Goal: Information Seeking & Learning: Learn about a topic

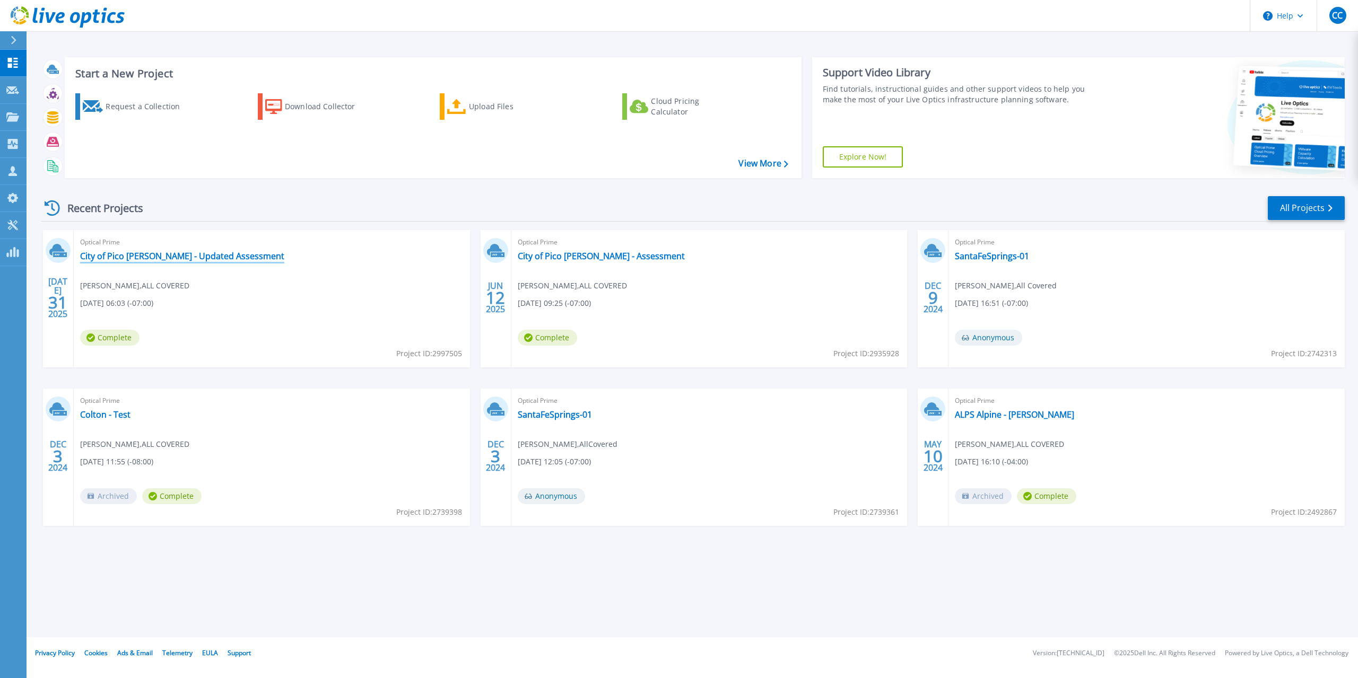
click at [189, 256] on link "City of Pico [PERSON_NAME] - Updated Assessment" at bounding box center [182, 256] width 204 height 11
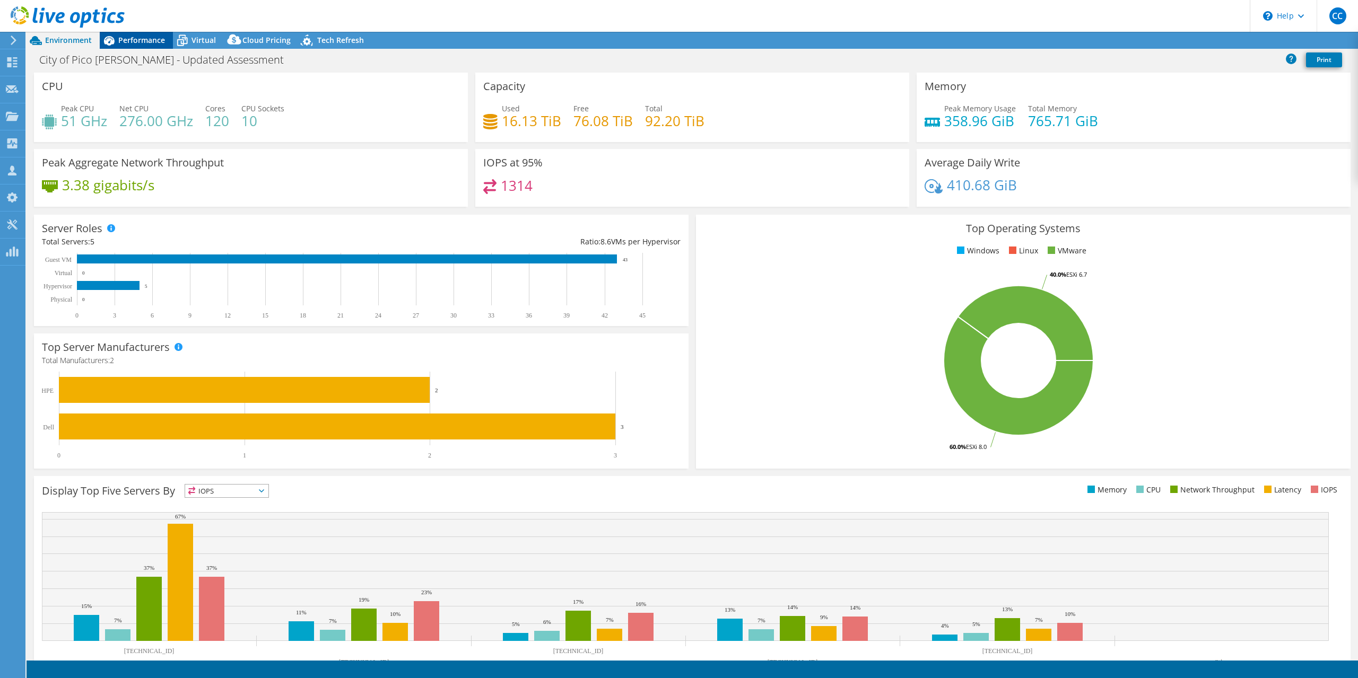
select select "USD"
click at [141, 40] on span "Performance" at bounding box center [141, 40] width 47 height 10
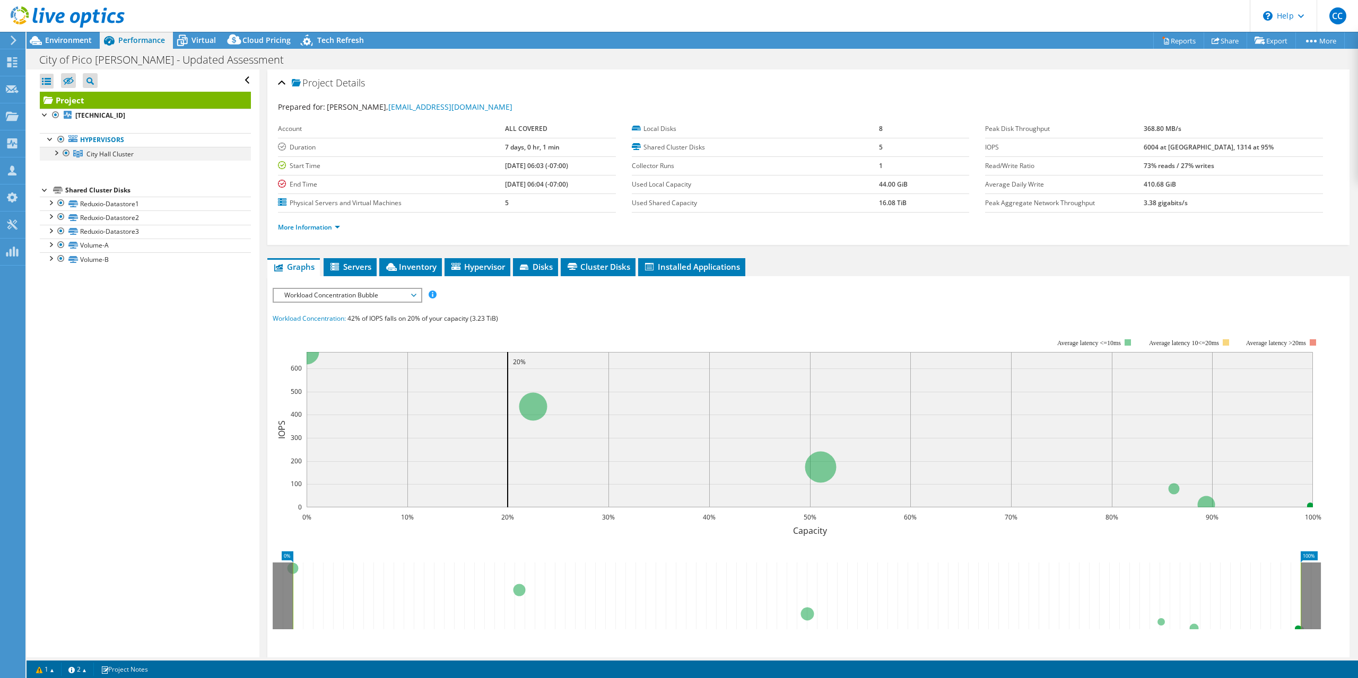
click at [53, 151] on div at bounding box center [55, 152] width 11 height 11
click at [62, 225] on div at bounding box center [61, 221] width 11 height 11
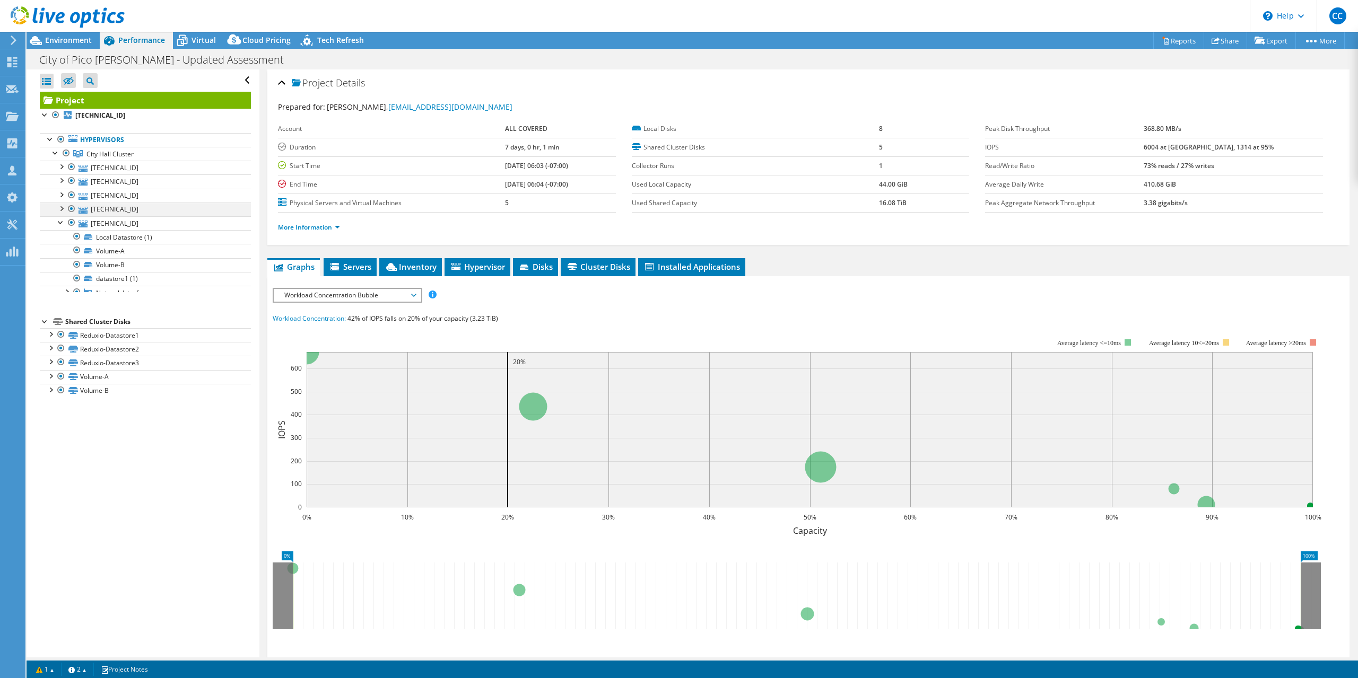
click at [61, 206] on div at bounding box center [61, 208] width 11 height 11
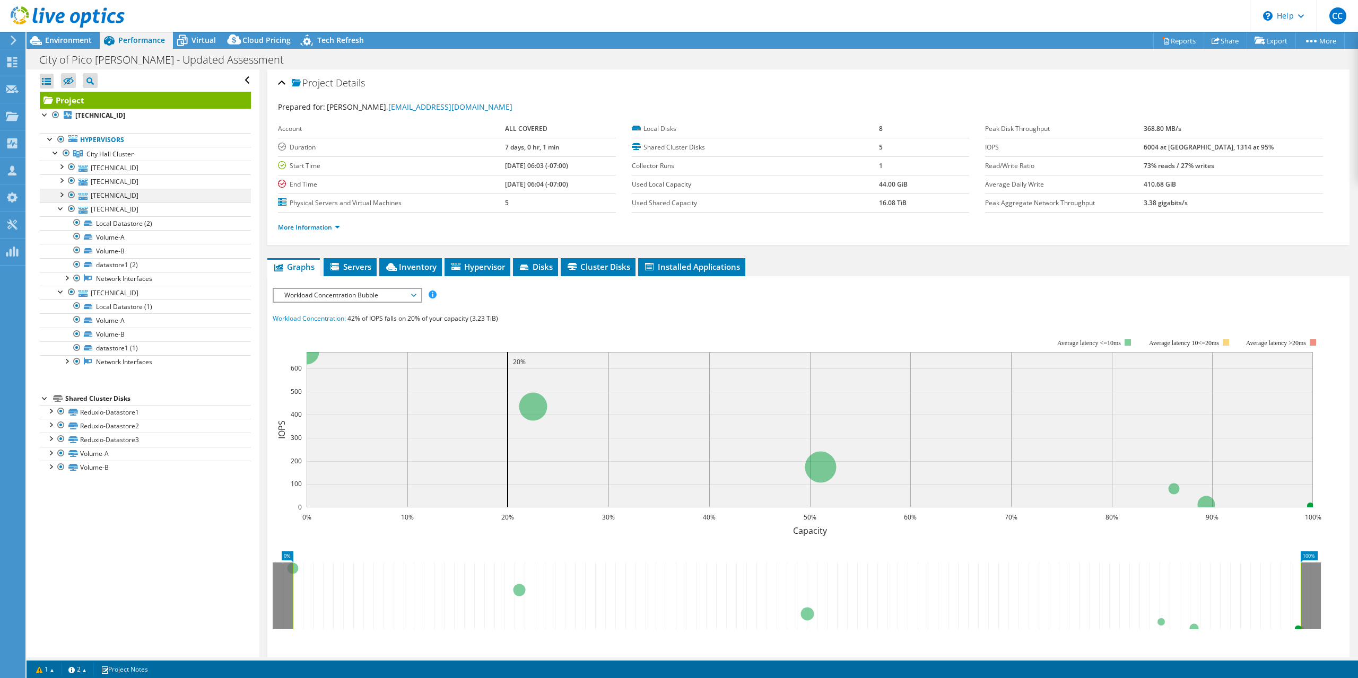
click at [62, 194] on div at bounding box center [61, 194] width 11 height 11
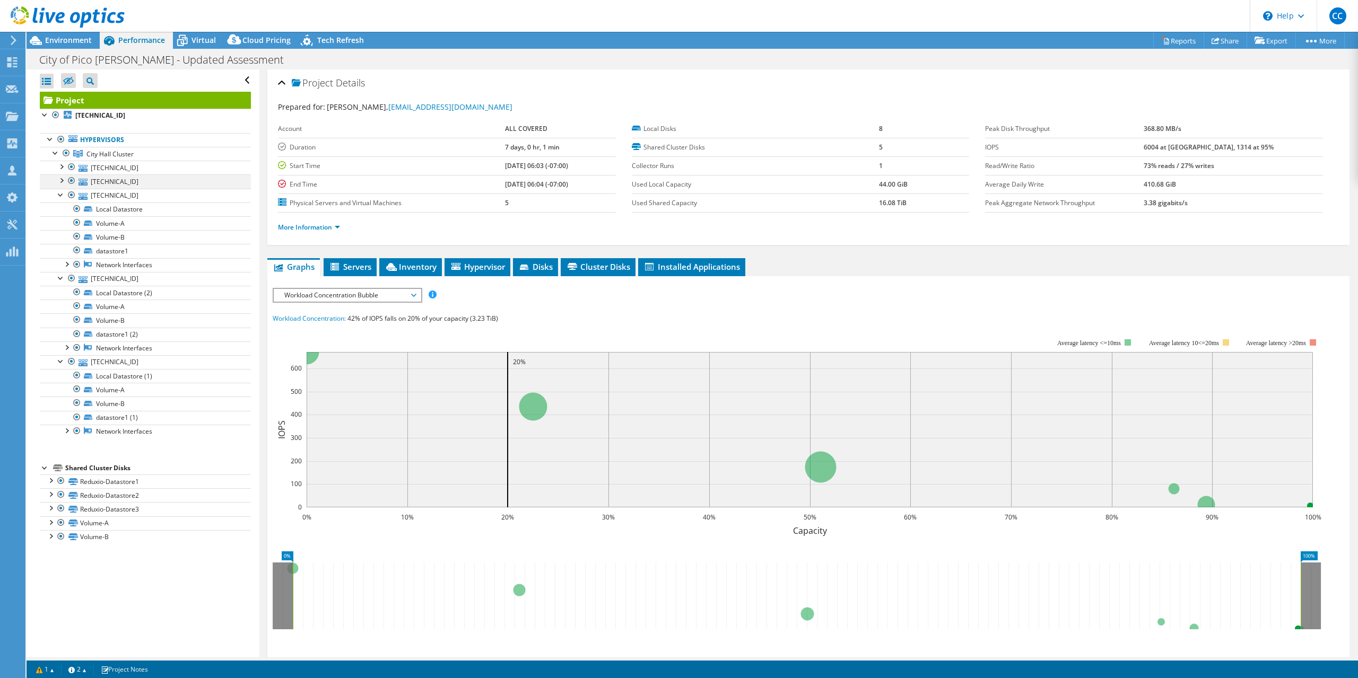
click at [65, 185] on div at bounding box center [61, 179] width 11 height 11
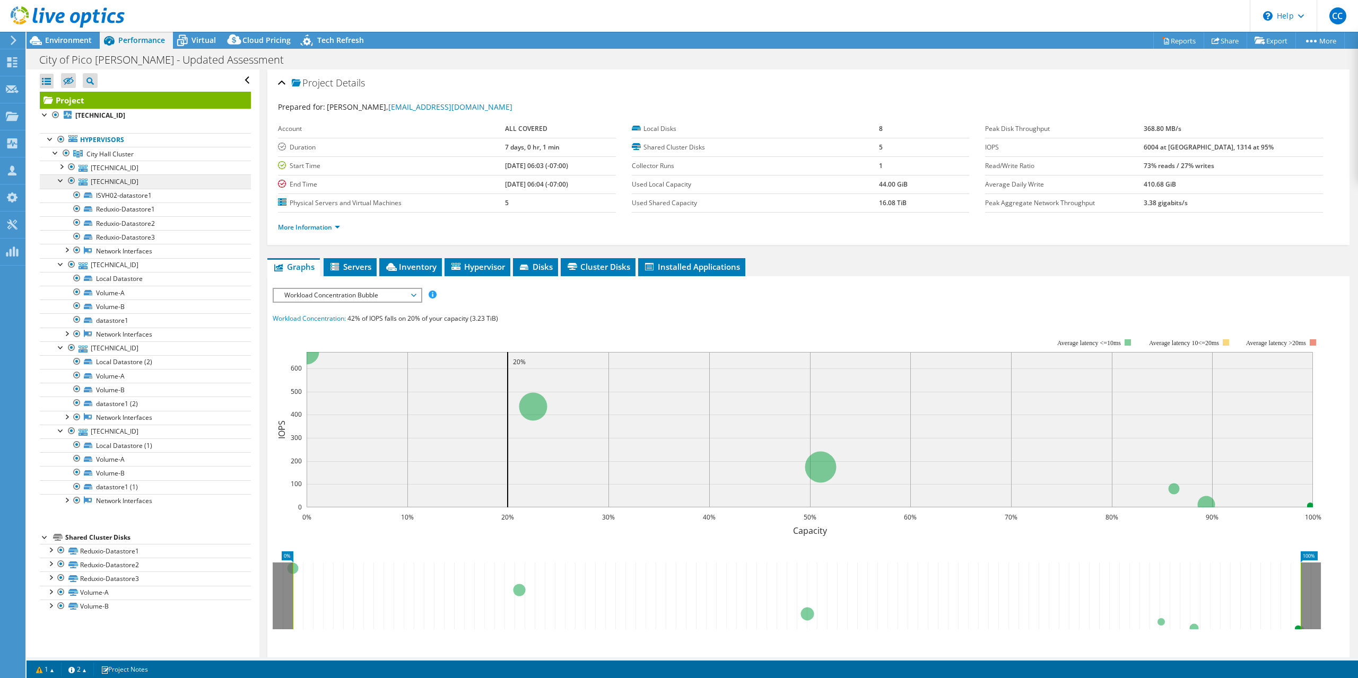
click at [62, 186] on li "10.215.1.55 ISVH02-datastore1 Reduxio-Datastore1" at bounding box center [145, 215] width 211 height 83
click at [58, 181] on div at bounding box center [61, 179] width 11 height 11
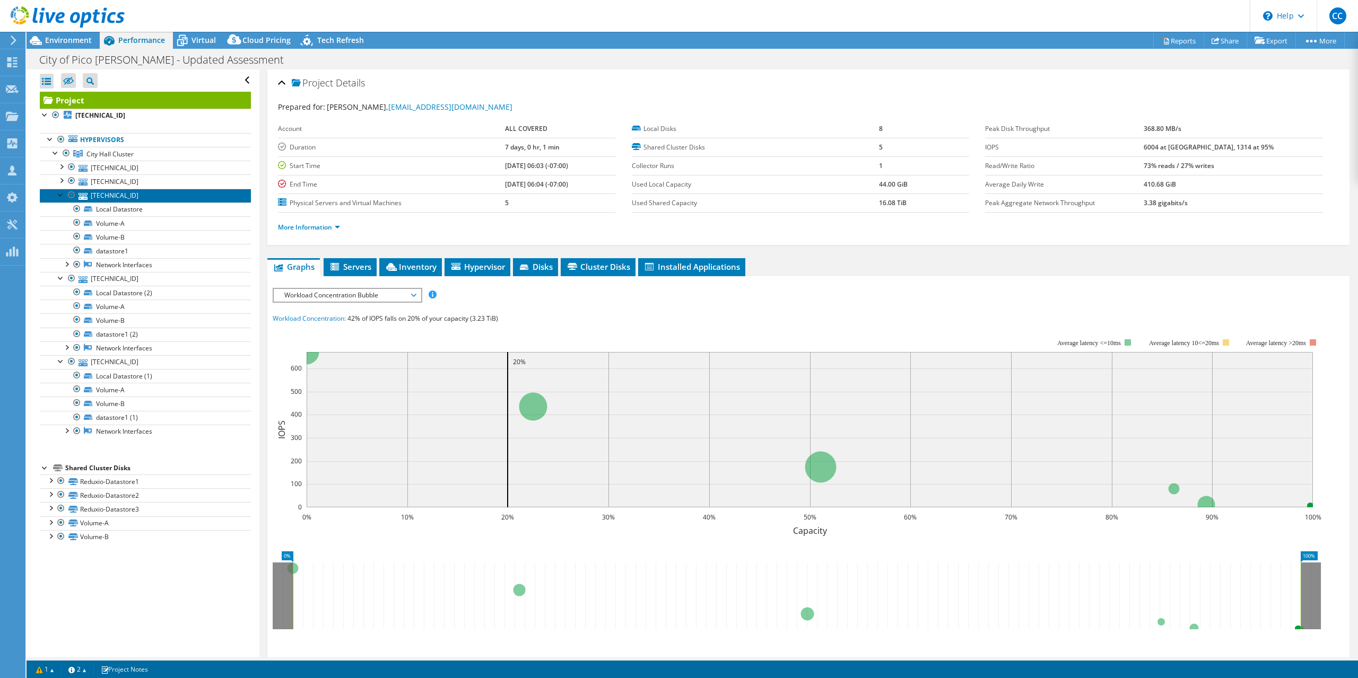
click at [113, 197] on link "10.215.1.36" at bounding box center [145, 196] width 211 height 14
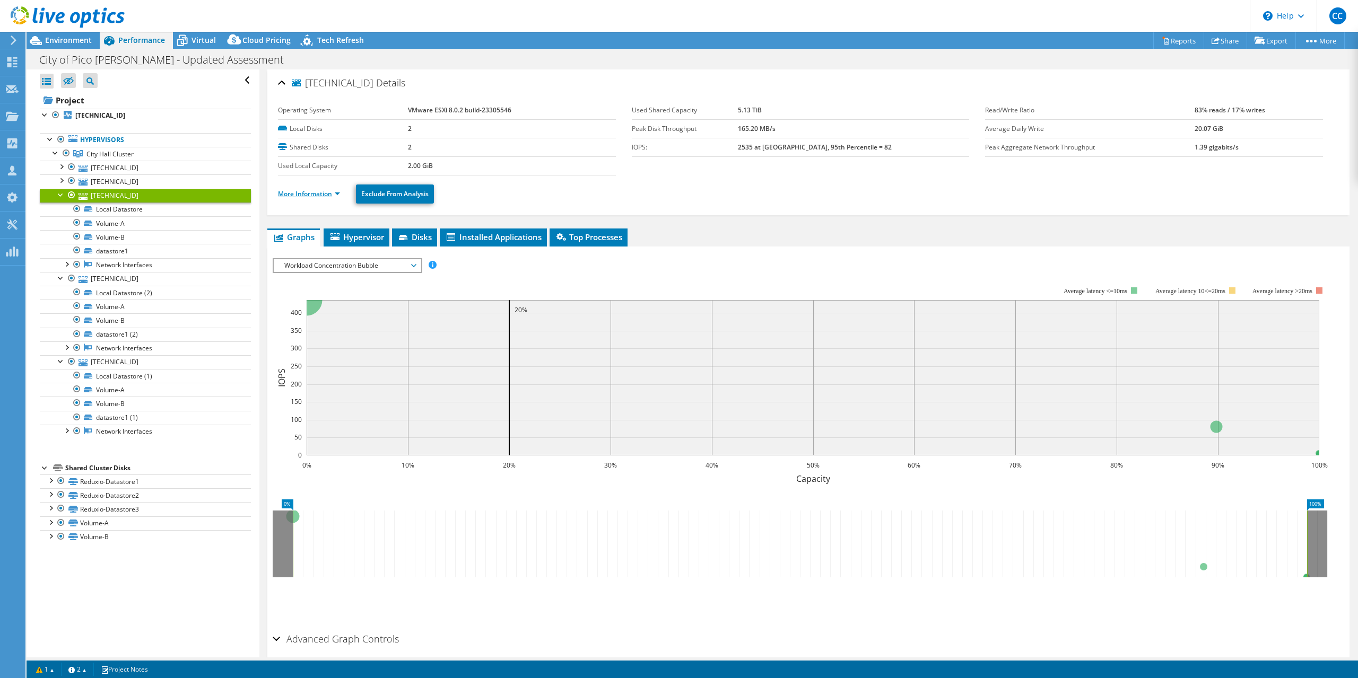
click at [325, 193] on link "More Information" at bounding box center [309, 193] width 62 height 9
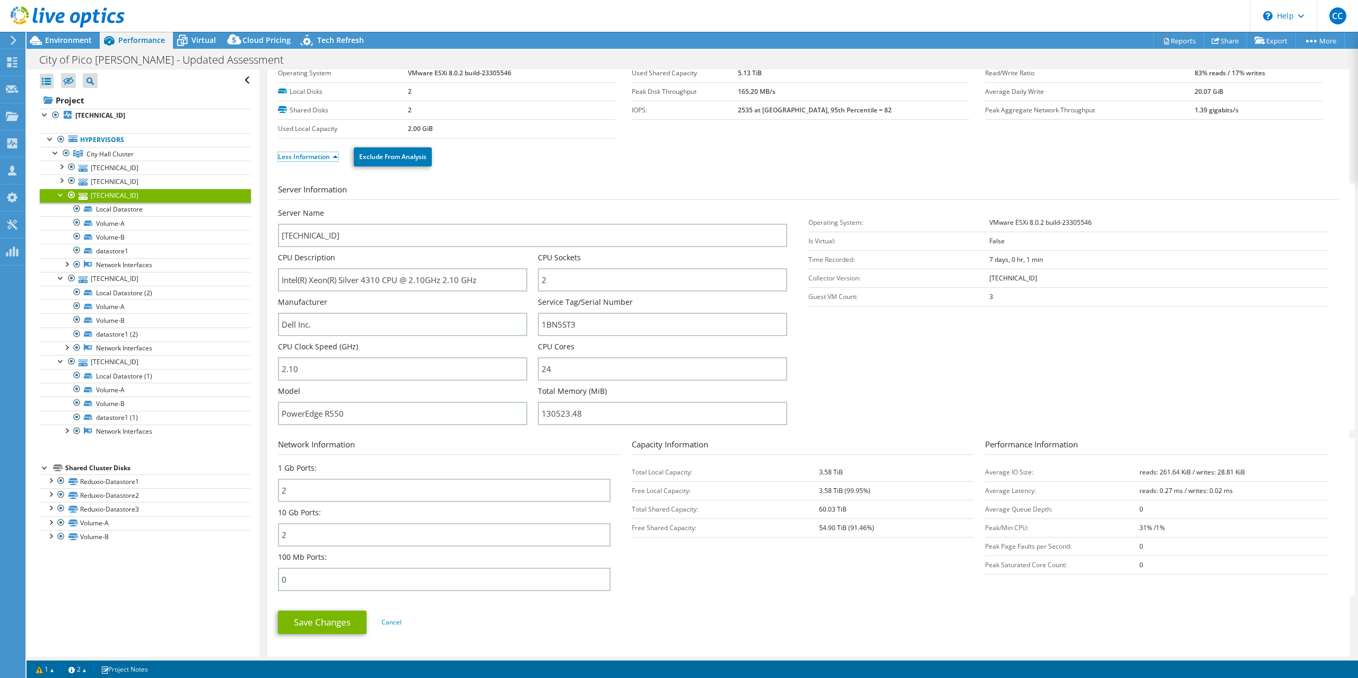
scroll to position [53, 0]
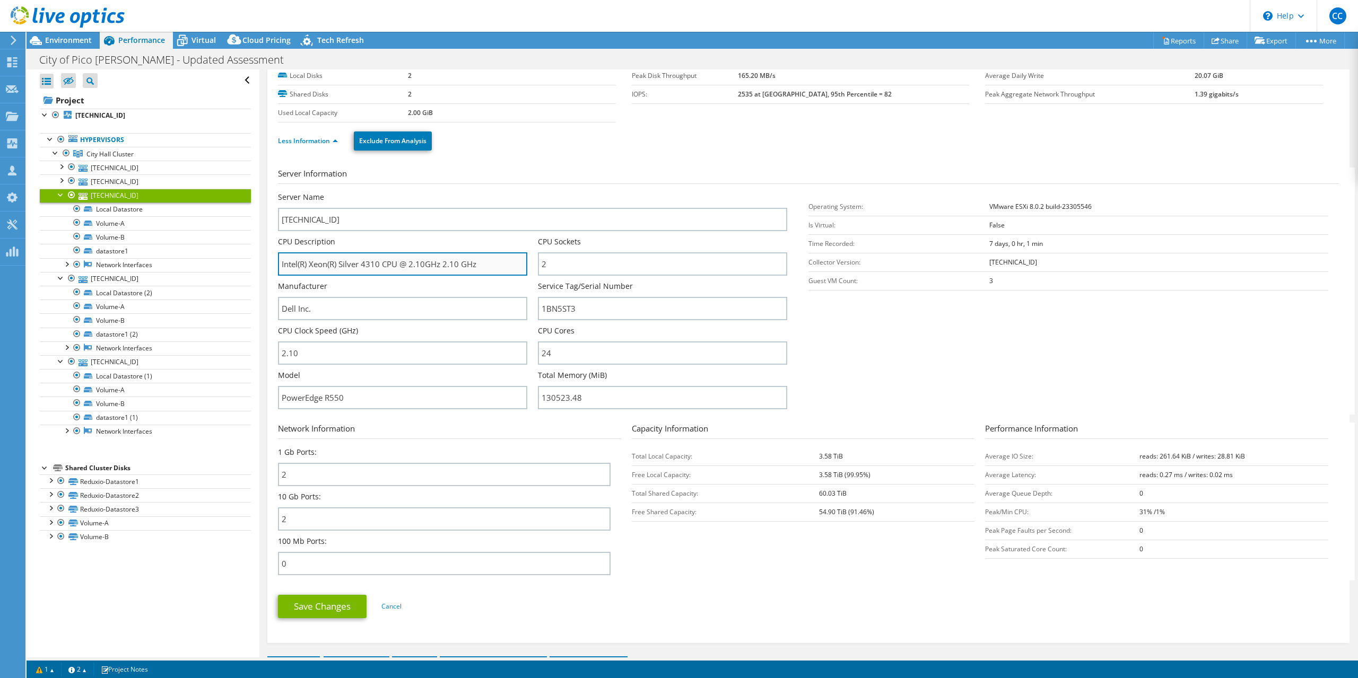
drag, startPoint x: 363, startPoint y: 265, endPoint x: 399, endPoint y: 267, distance: 36.1
click at [399, 267] on input "Intel(R) Xeon(R) Silver 4310 CPU @ 2.10GHz 2.10 GHz" at bounding box center [402, 263] width 249 height 23
click at [349, 267] on input "Intel(R) Xeon(R) Silver 4310 CPU @ 2.10GHz 2.10 GHz" at bounding box center [402, 263] width 249 height 23
drag, startPoint x: 340, startPoint y: 264, endPoint x: 398, endPoint y: 265, distance: 58.3
click at [398, 265] on input "Intel(R) Xeon(R) Silver 4310 CPU @ 2.10GHz 2.10 GHz" at bounding box center [402, 263] width 249 height 23
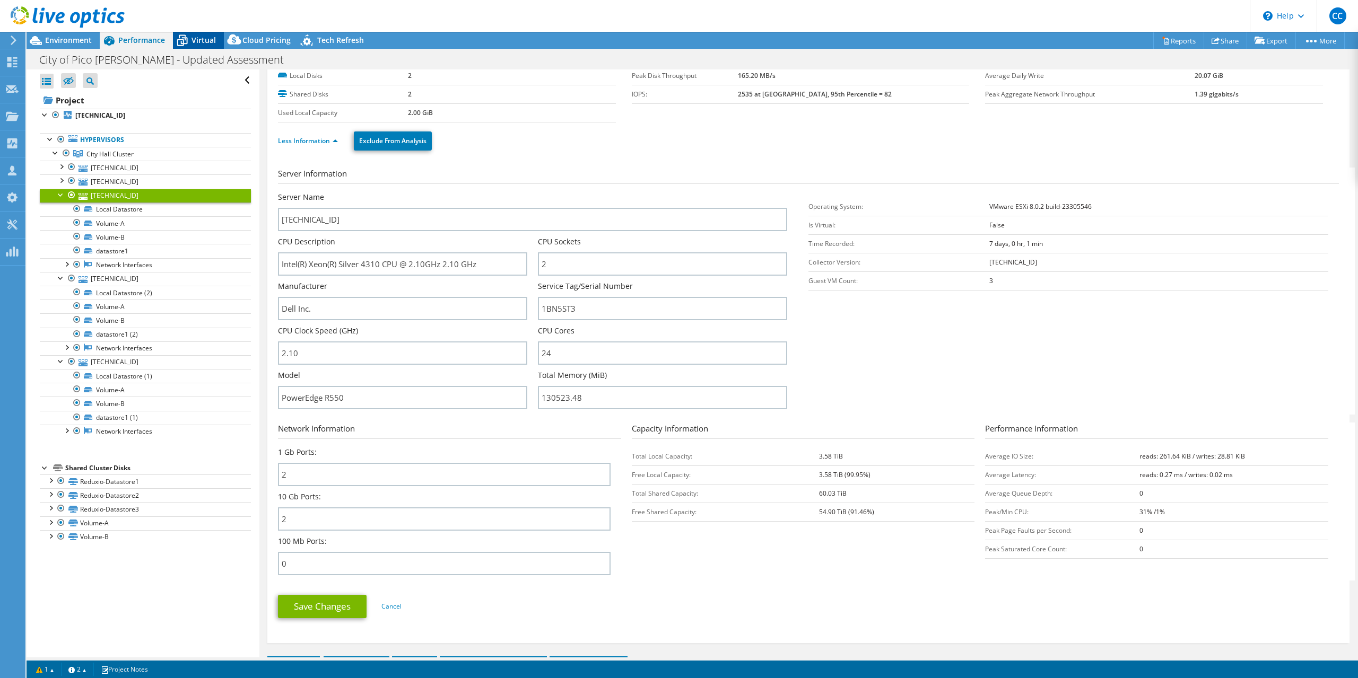
click at [181, 37] on icon at bounding box center [182, 40] width 19 height 19
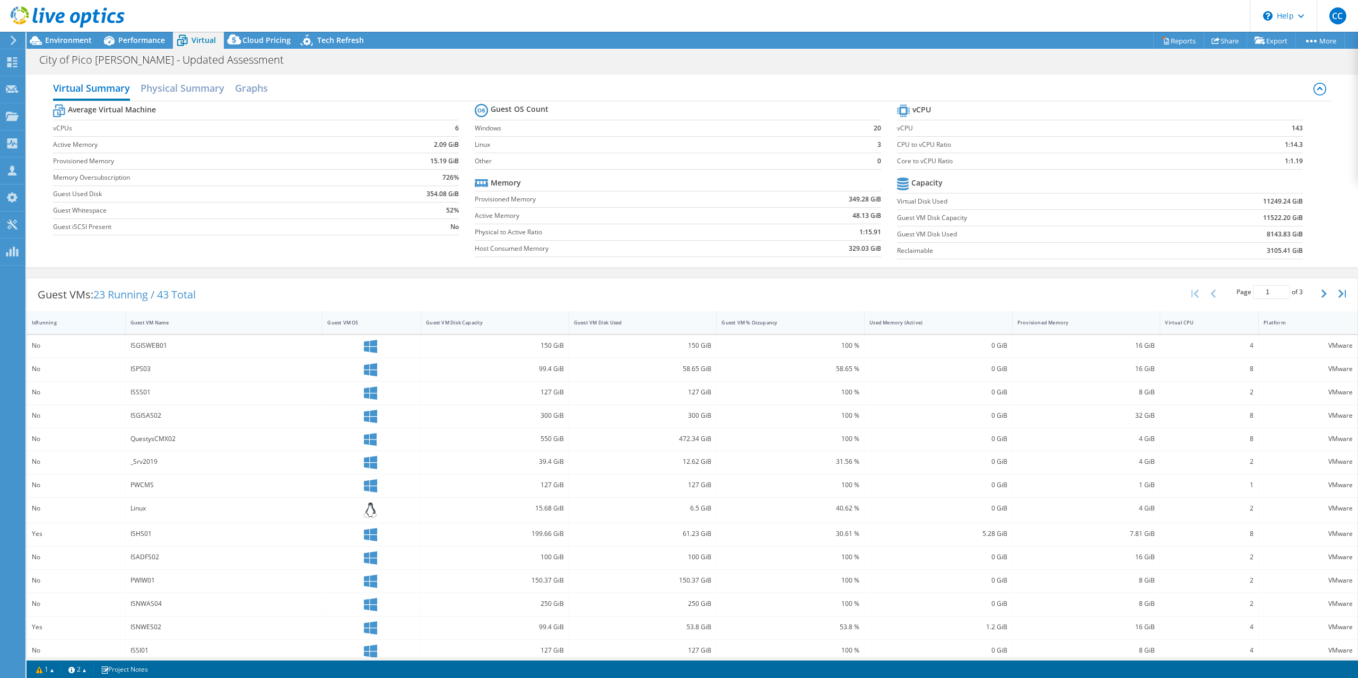
click at [46, 329] on div "IsRunning" at bounding box center [69, 322] width 85 height 16
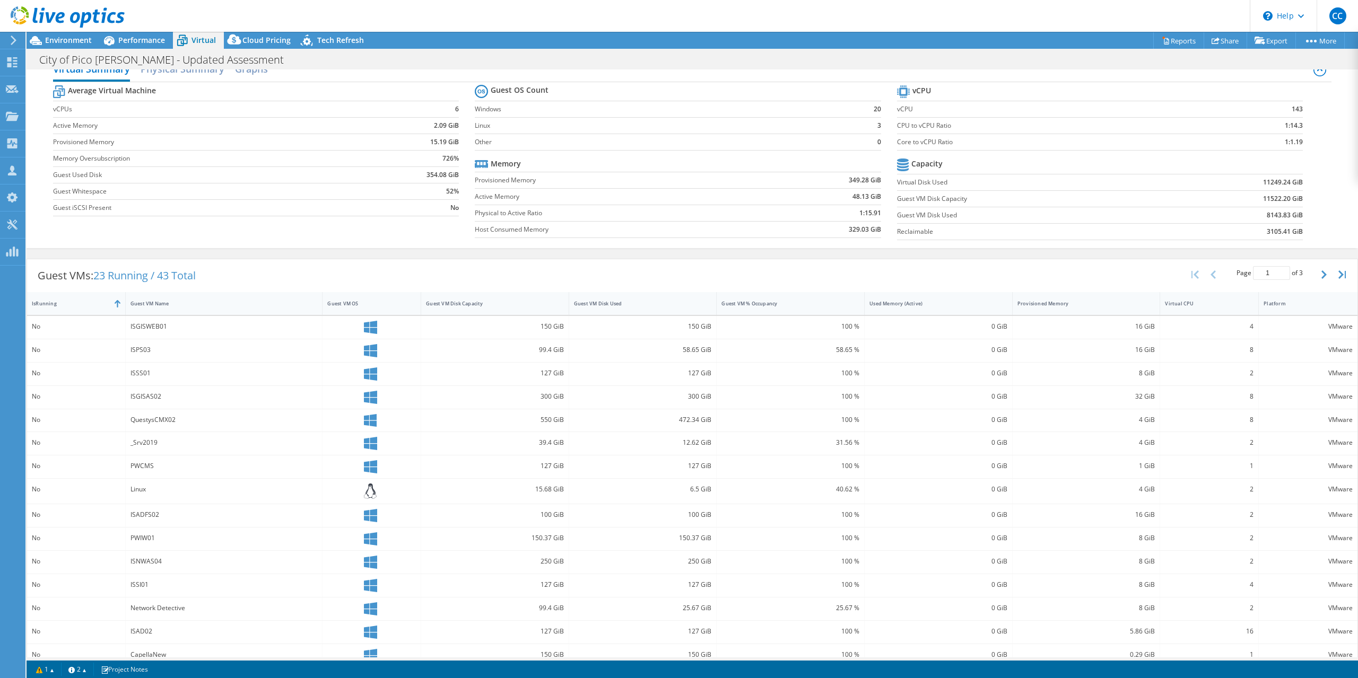
scroll to position [34, 0]
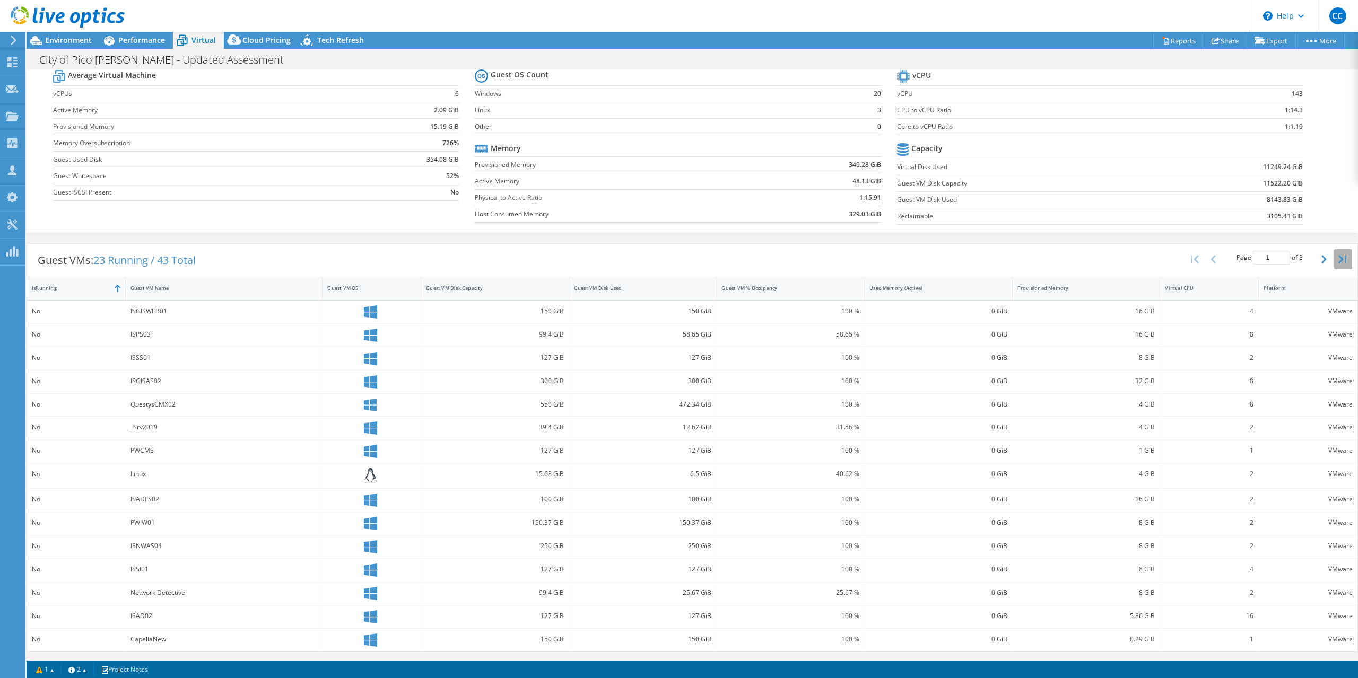
click at [1325, 260] on button "button" at bounding box center [1325, 259] width 18 height 20
click at [1191, 260] on icon "button" at bounding box center [1194, 262] width 7 height 8
click at [45, 295] on div "IsRunning" at bounding box center [69, 291] width 85 height 16
click at [1321, 264] on icon "button" at bounding box center [1323, 262] width 5 height 8
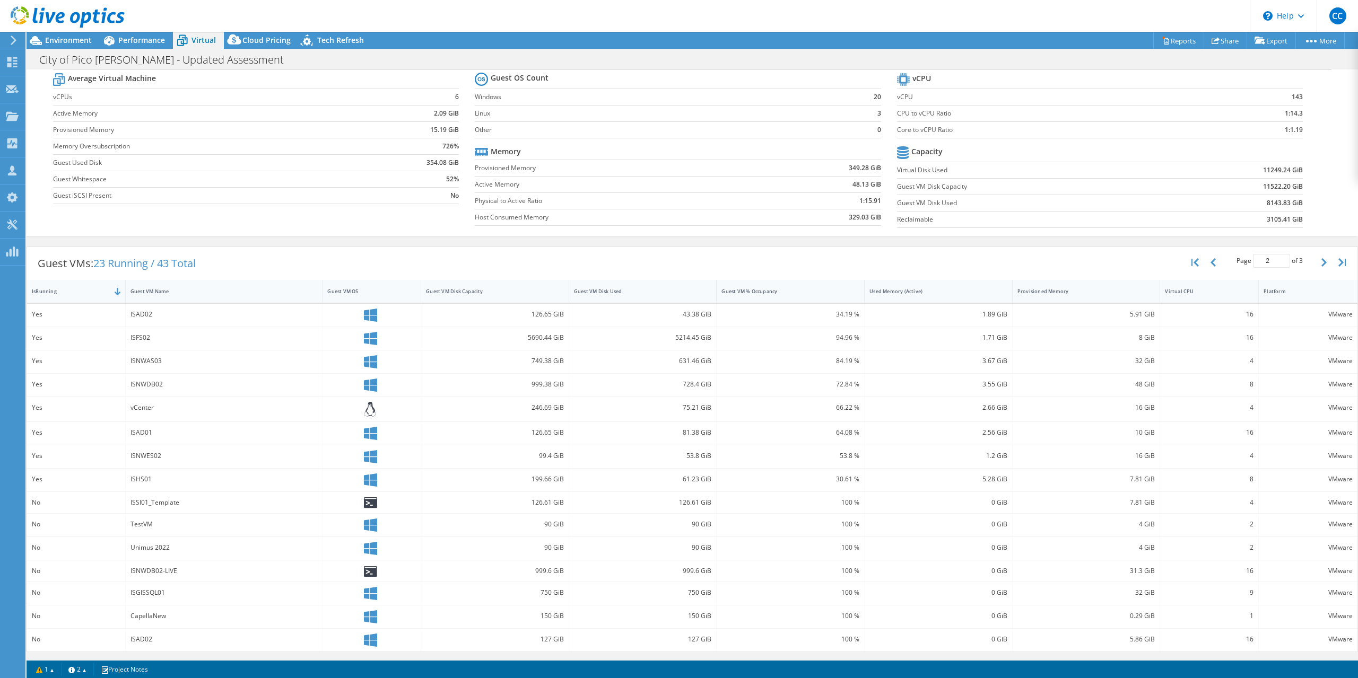
click at [975, 258] on div "Guest VMs: 23 Running / 43 Total Page 2 of 3 5 rows 10 rows 20 rows 25 rows 50 …" at bounding box center [692, 263] width 1330 height 33
click at [1069, 256] on div "Guest VMs: 23 Running / 43 Total Page 2 of 3 5 rows 10 rows 20 rows 25 rows 50 …" at bounding box center [692, 263] width 1330 height 33
click at [906, 294] on div "Used Memory (Active)" at bounding box center [931, 291] width 125 height 7
type input "1"
click at [905, 294] on div "Used Memory (Active)" at bounding box center [931, 291] width 125 height 7
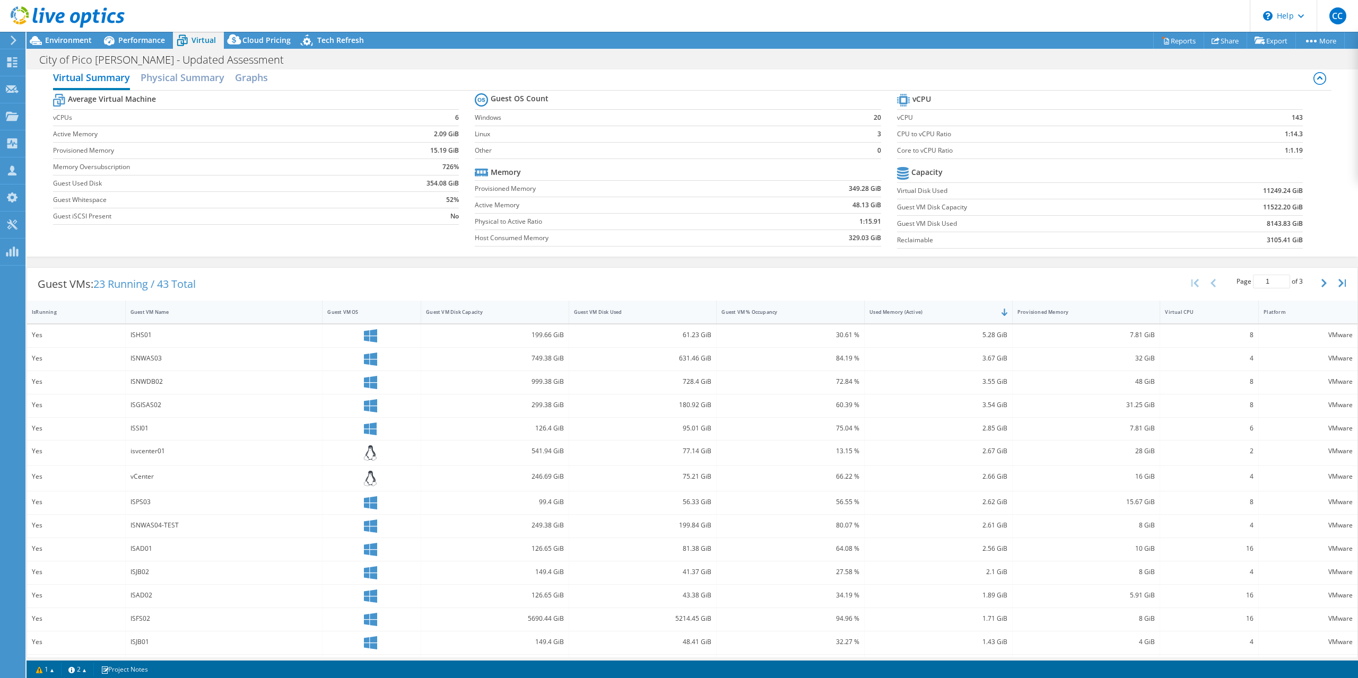
scroll to position [0, 0]
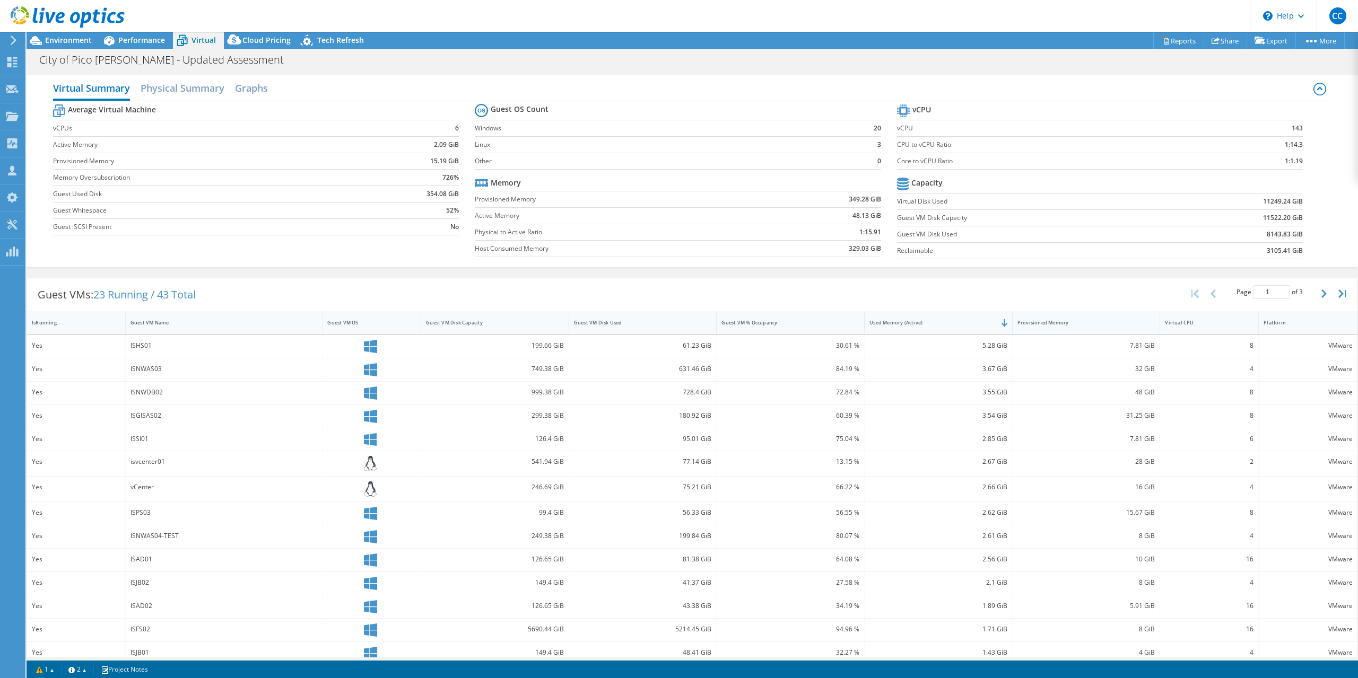
click at [1060, 324] on div "Provisioned Memory" at bounding box center [1079, 322] width 125 height 7
click at [1059, 324] on div "Provisioned Memory" at bounding box center [1079, 322] width 125 height 7
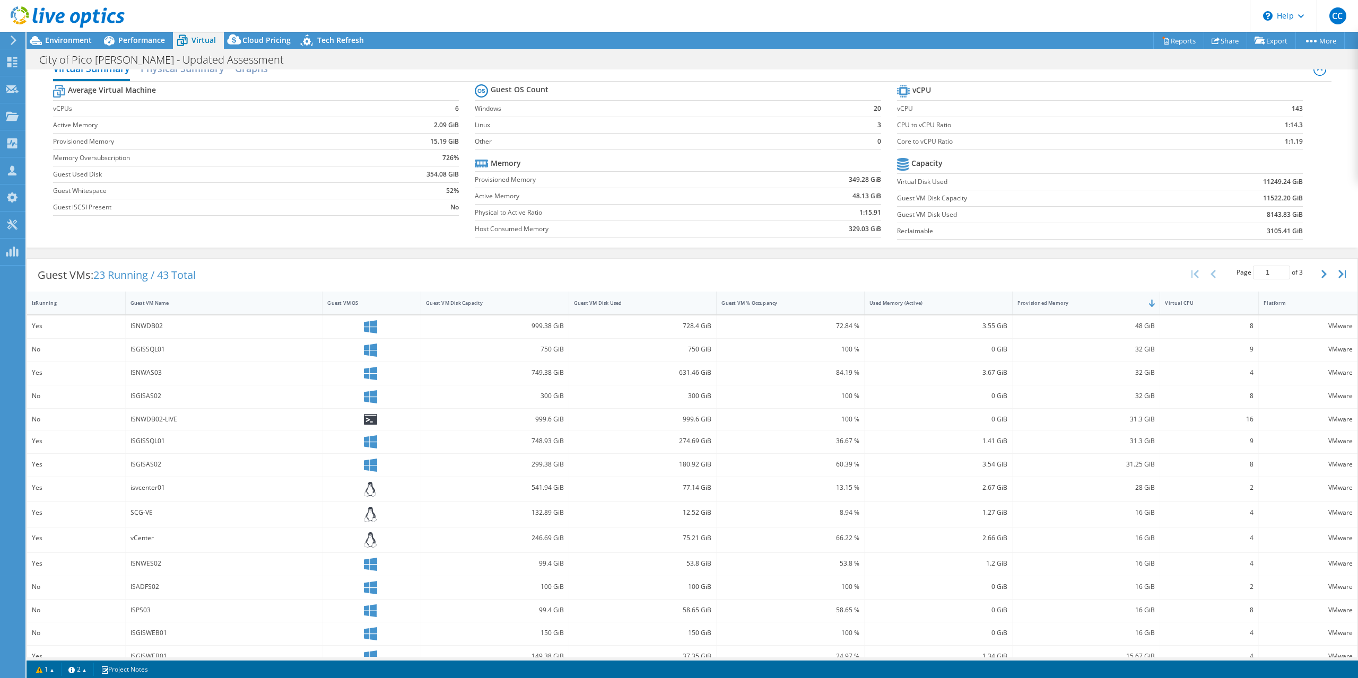
scroll to position [37, 0]
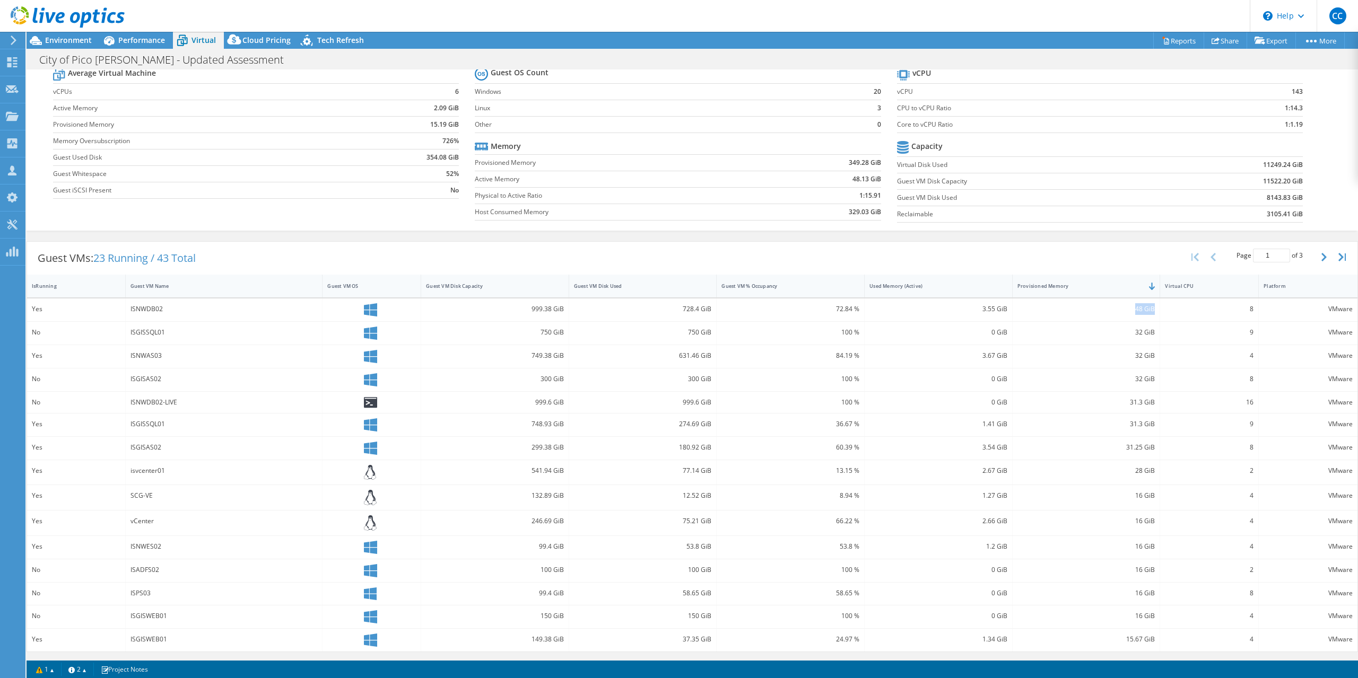
drag, startPoint x: 1126, startPoint y: 312, endPoint x: 1147, endPoint y: 309, distance: 20.9
click at [1147, 309] on div "48 GiB" at bounding box center [1086, 309] width 138 height 12
click at [1123, 311] on div "48 GiB" at bounding box center [1086, 309] width 138 height 12
drag, startPoint x: 1121, startPoint y: 310, endPoint x: 1140, endPoint y: 313, distance: 19.3
click at [1140, 313] on div "48 GiB" at bounding box center [1086, 309] width 138 height 12
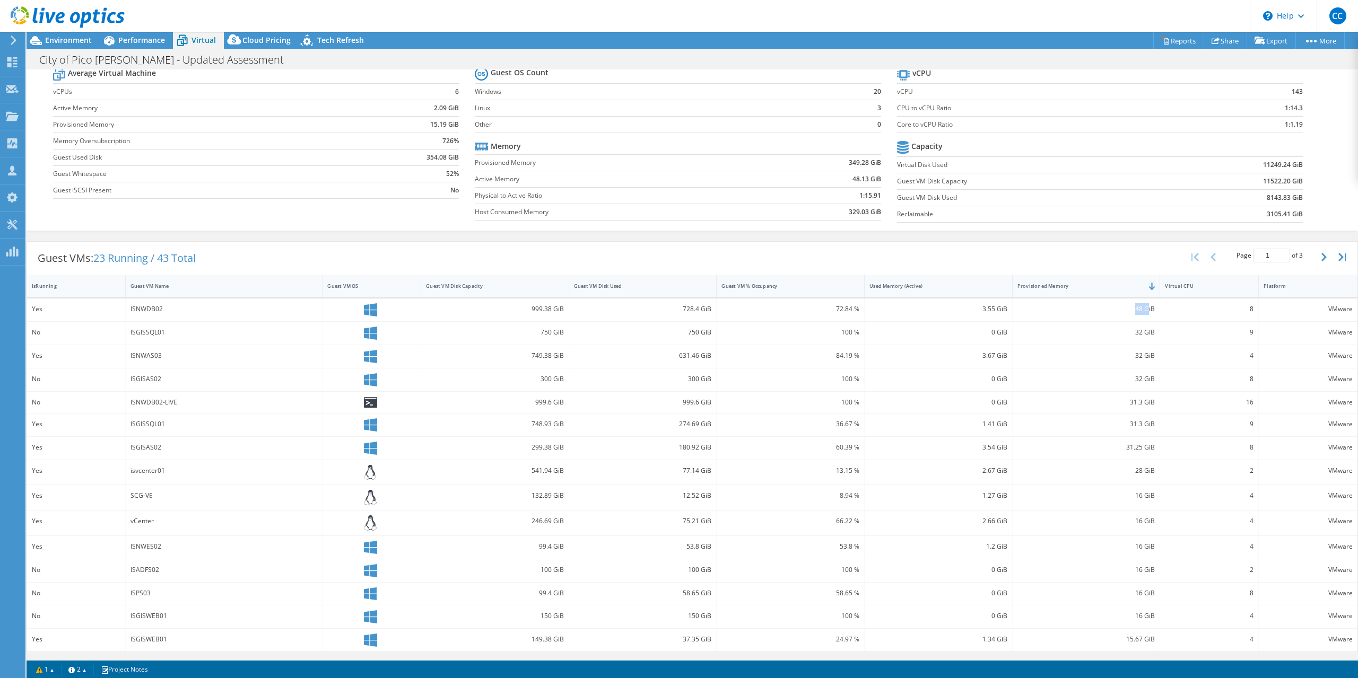
click at [1132, 307] on div "48 GiB" at bounding box center [1086, 309] width 138 height 12
click at [1106, 313] on div "48 GiB" at bounding box center [1086, 309] width 138 height 12
click at [1099, 309] on div "48 GiB" at bounding box center [1086, 309] width 138 height 12
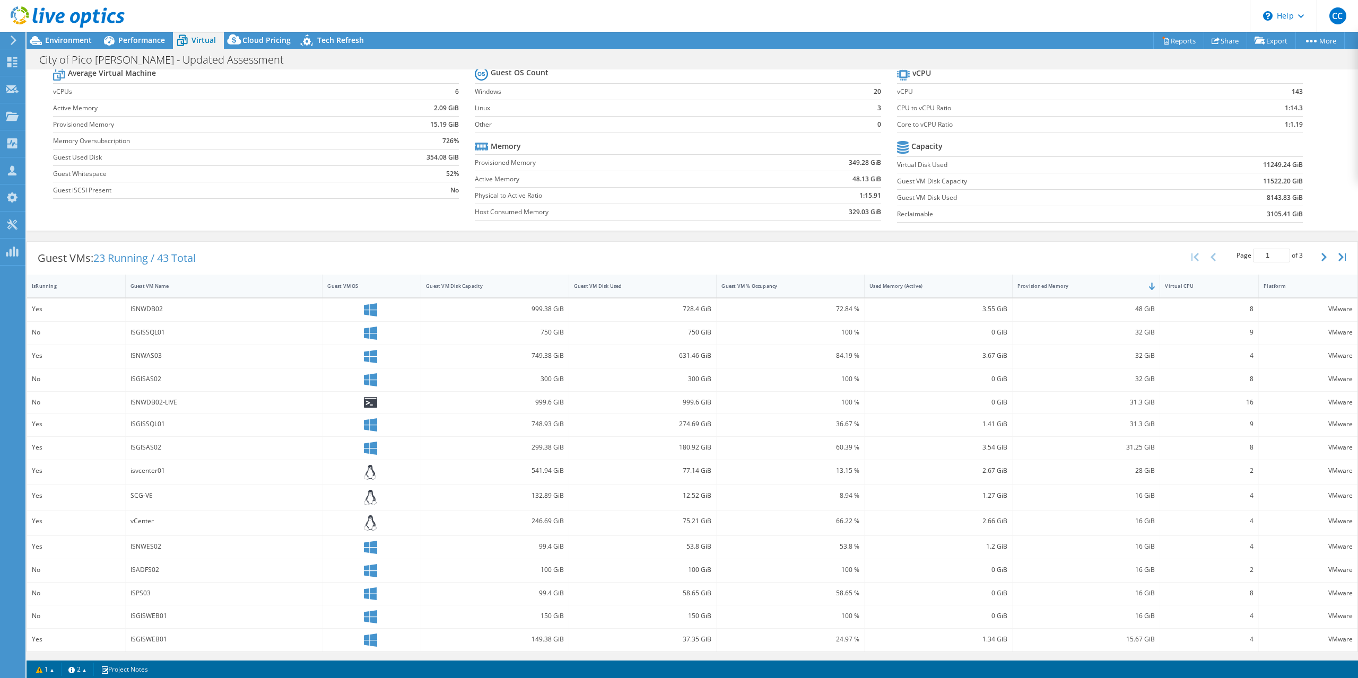
click at [1089, 266] on div "Guest VMs: 23 Running / 43 Total Page 1 of 3 5 rows 10 rows 20 rows 25 rows 50 …" at bounding box center [692, 258] width 1330 height 33
click at [78, 291] on div "IsRunning" at bounding box center [69, 286] width 85 height 16
click at [78, 291] on div "IsRunning" at bounding box center [70, 288] width 76 height 7
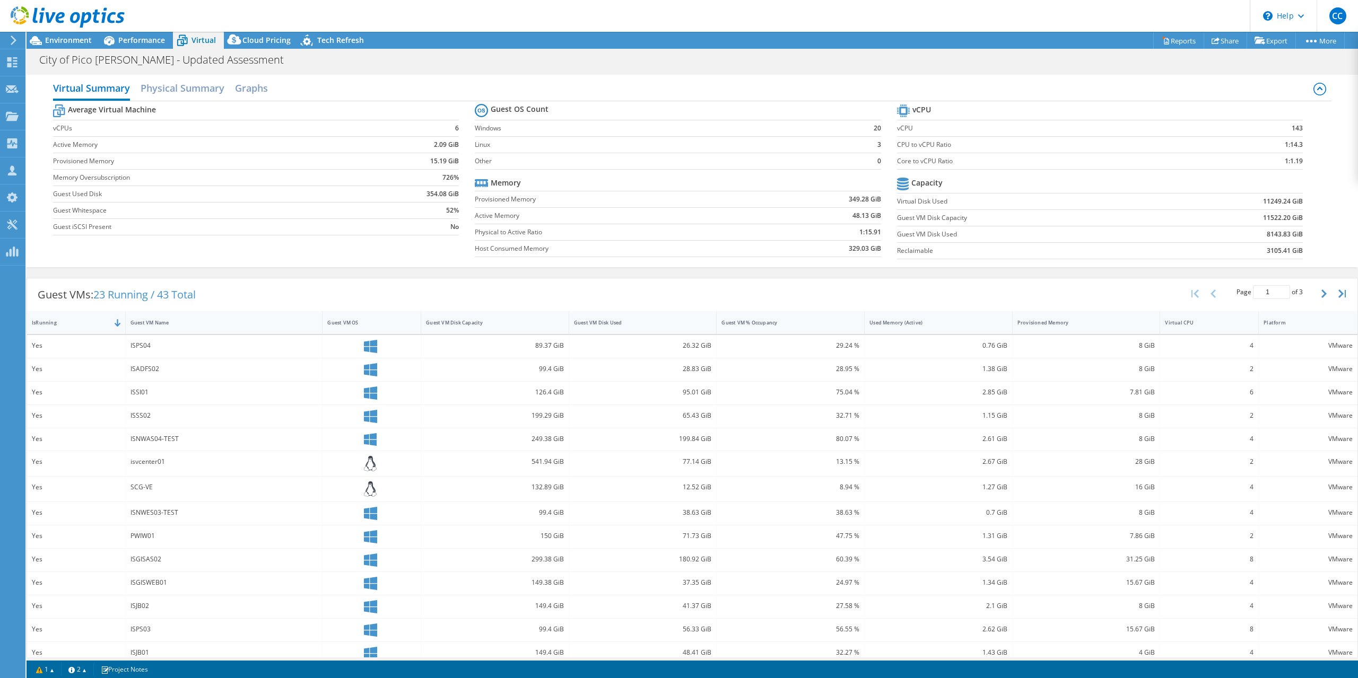
scroll to position [36, 0]
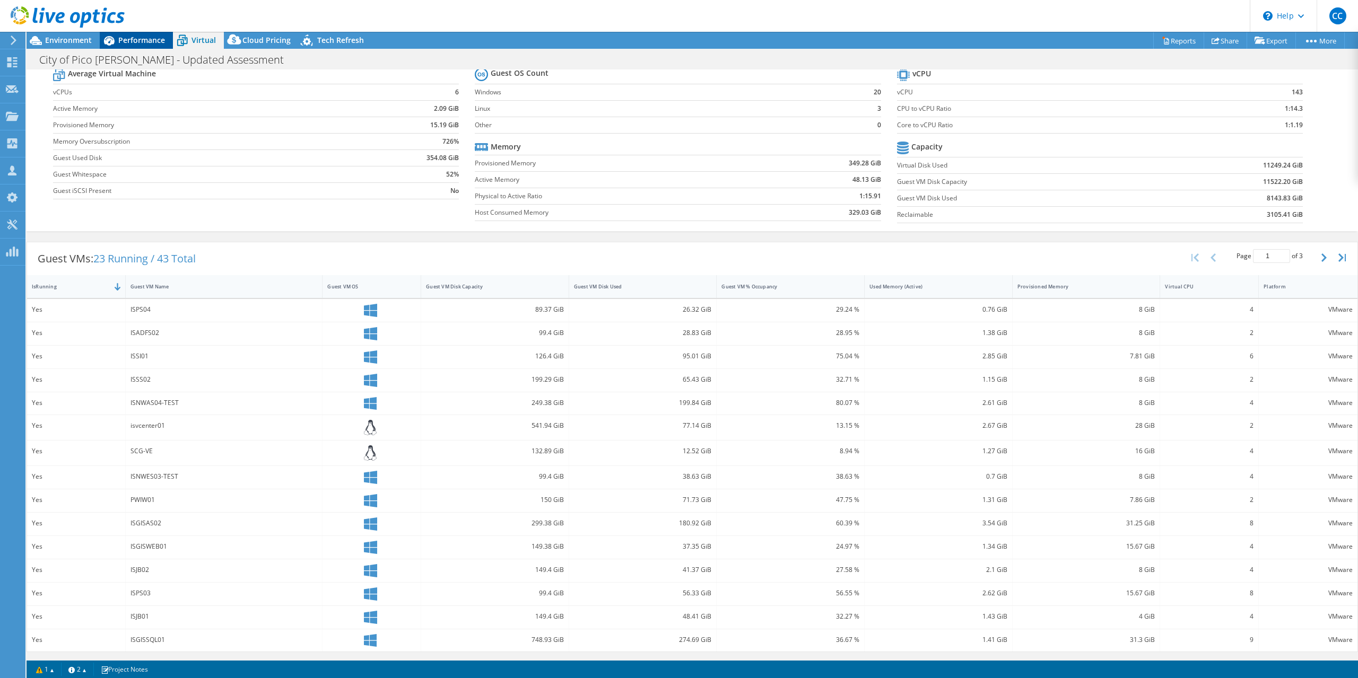
click at [142, 39] on span "Performance" at bounding box center [141, 40] width 47 height 10
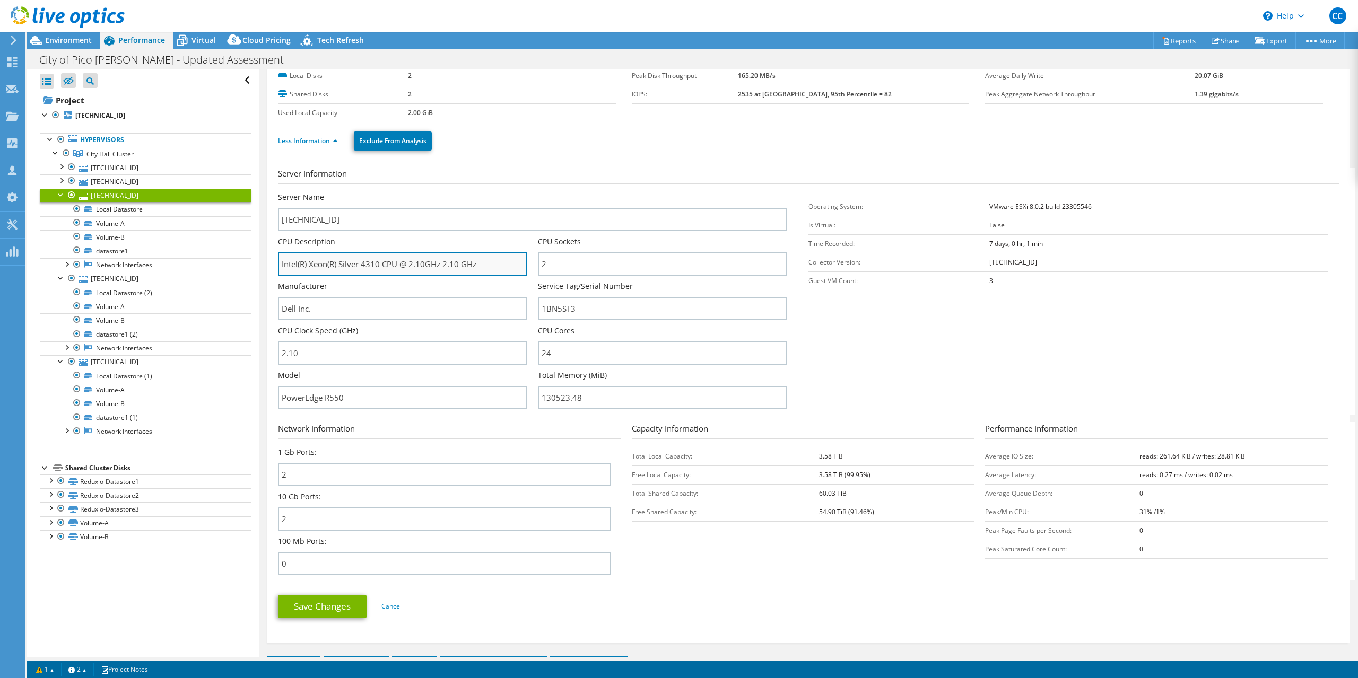
drag, startPoint x: 362, startPoint y: 265, endPoint x: 426, endPoint y: 272, distance: 64.5
click at [426, 272] on input "Intel(R) Xeon(R) Silver 4310 CPU @ 2.10GHz 2.10 GHz" at bounding box center [402, 263] width 249 height 23
click at [411, 266] on input "Intel(R) Xeon(R) Silver 4310 CPU @ 2.10GHz 2.10 GHz" at bounding box center [402, 263] width 249 height 23
drag, startPoint x: 408, startPoint y: 266, endPoint x: 422, endPoint y: 265, distance: 13.8
click at [422, 265] on input "Intel(R) Xeon(R) Silver 4310 CPU @ 2.10GHz 2.10 GHz" at bounding box center [402, 263] width 249 height 23
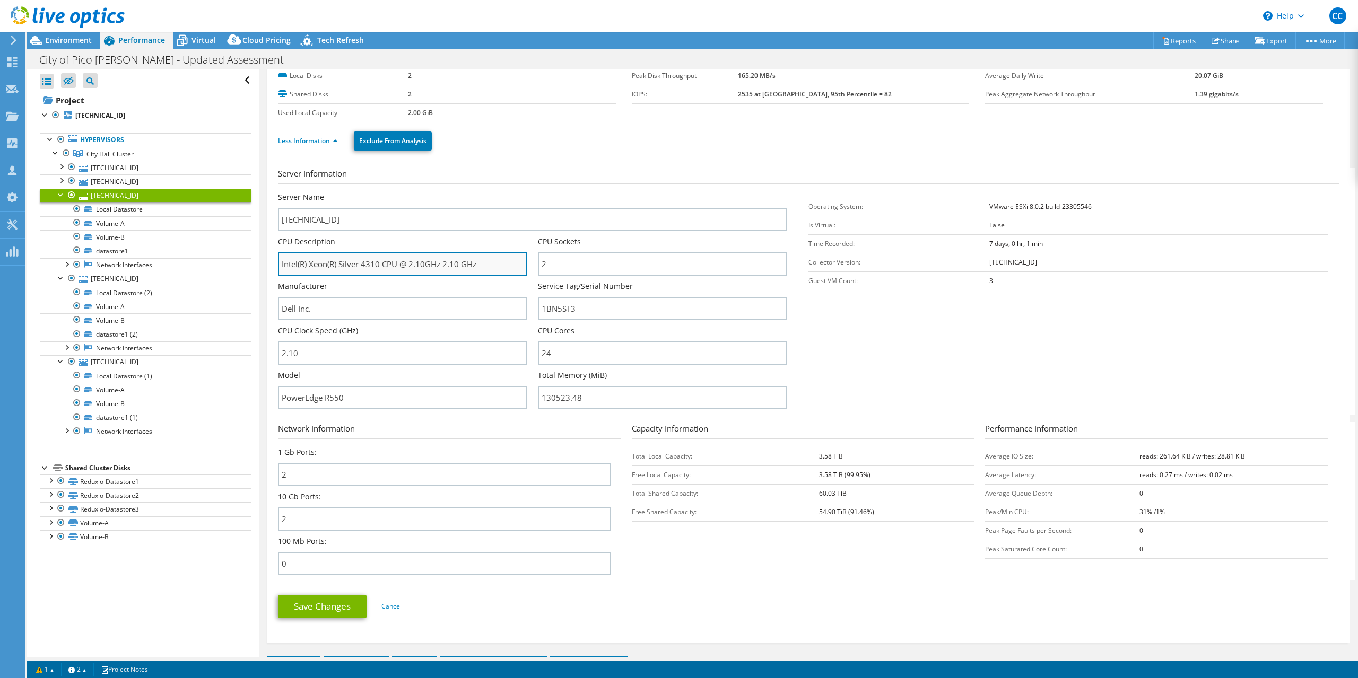
click at [440, 274] on input "Intel(R) Xeon(R) Silver 4310 CPU @ 2.10GHz 2.10 GHz" at bounding box center [402, 263] width 249 height 23
drag, startPoint x: 439, startPoint y: 266, endPoint x: 461, endPoint y: 265, distance: 22.3
click at [461, 265] on input "Intel(R) Xeon(R) Silver 4310 CPU @ 2.10GHz 2.10 GHz" at bounding box center [402, 263] width 249 height 23
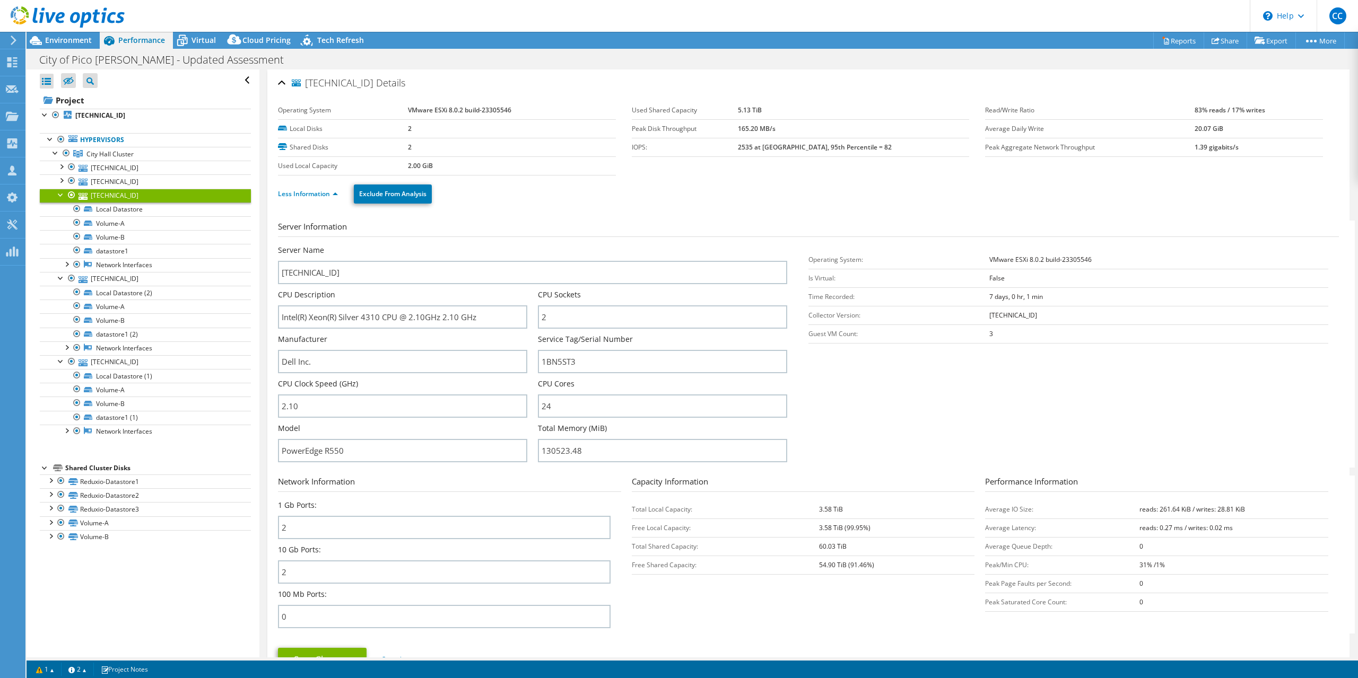
click at [1018, 257] on b "VMware ESXi 8.0.2 build-23305546" at bounding box center [1040, 259] width 102 height 9
click at [1019, 259] on b "VMware ESXi 8.0.2 build-23305546" at bounding box center [1040, 259] width 102 height 9
